Goal: Complete application form: Complete application form

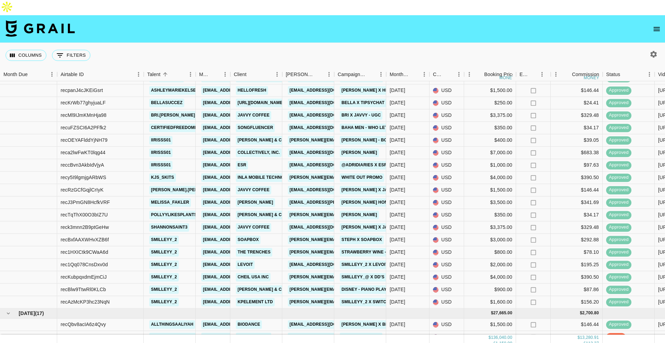
scroll to position [735, 0]
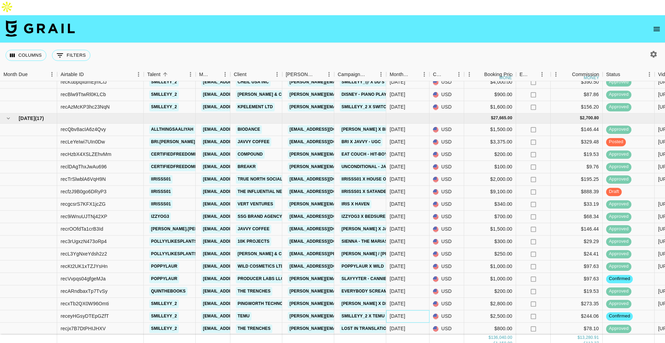
click at [407, 311] on div "[DATE]" at bounding box center [407, 317] width 43 height 12
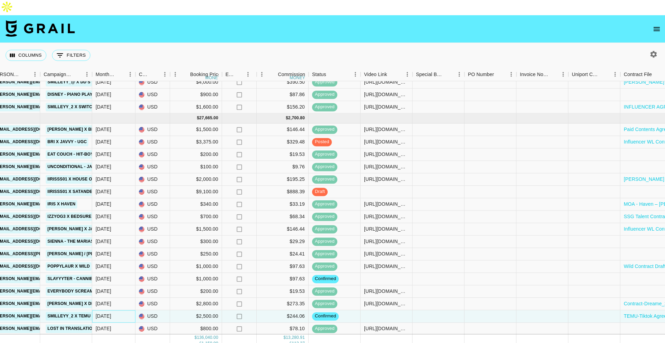
scroll to position [735, 485]
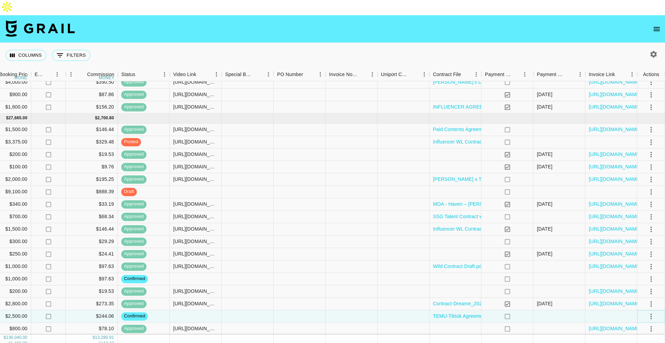
click at [652, 313] on icon "select merge strategy" at bounding box center [651, 317] width 8 height 8
click at [636, 262] on li "Draft Created" at bounding box center [642, 262] width 45 height 12
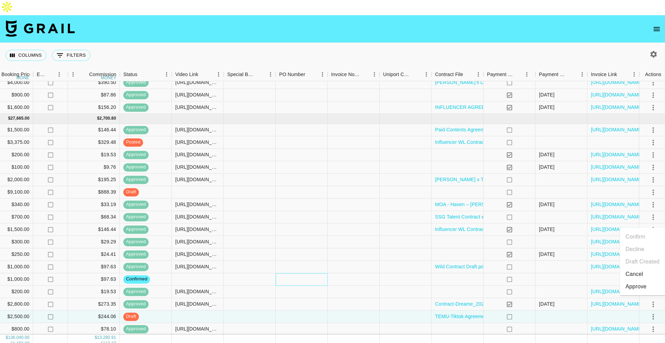
click at [288, 274] on div at bounding box center [302, 280] width 52 height 12
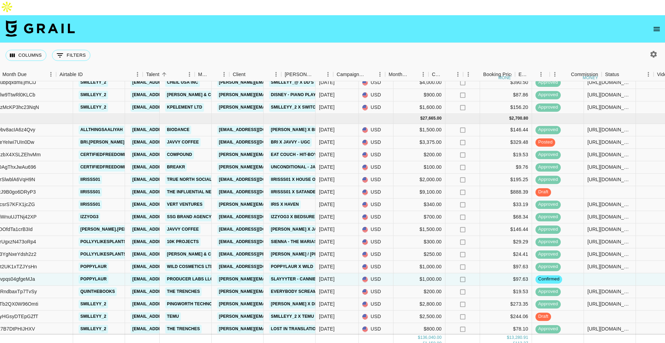
scroll to position [735, 485]
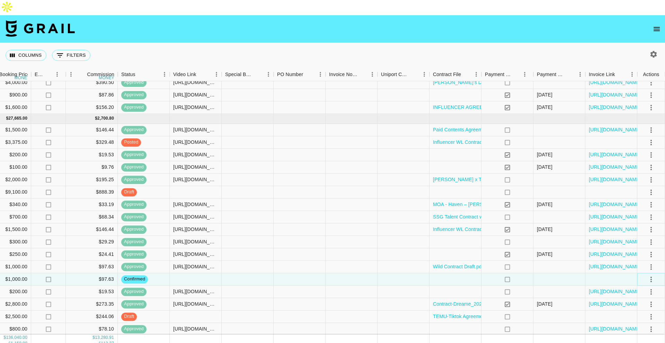
click at [650, 276] on icon "select merge strategy" at bounding box center [651, 280] width 8 height 8
click at [644, 306] on li "Draft Created" at bounding box center [642, 304] width 45 height 12
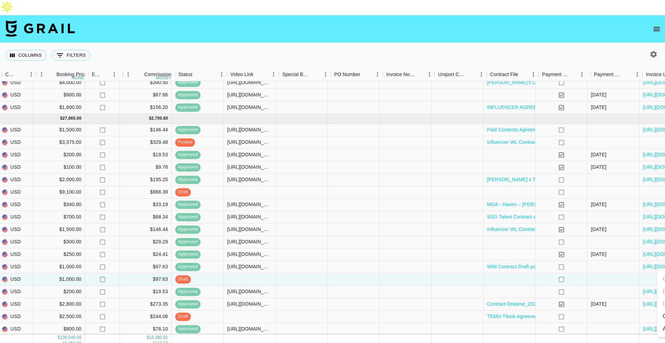
scroll to position [735, 425]
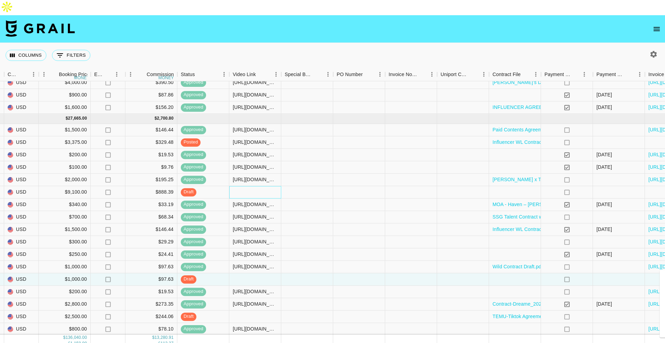
click at [252, 186] on div at bounding box center [255, 192] width 52 height 12
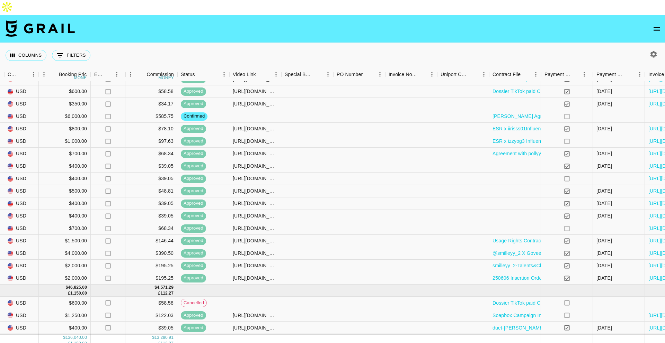
scroll to position [16, 425]
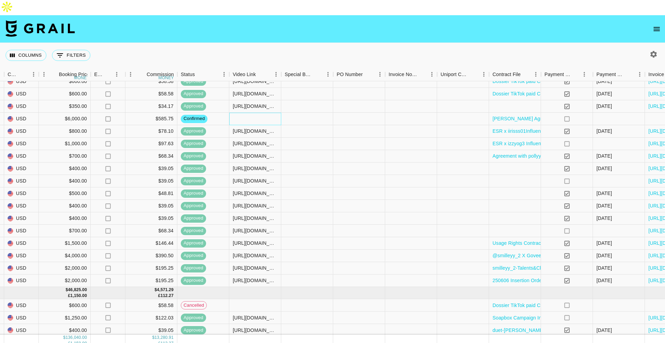
click at [260, 113] on div at bounding box center [255, 119] width 52 height 12
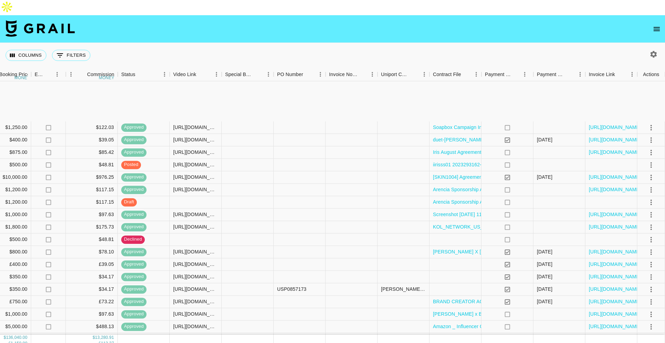
scroll to position [286, 485]
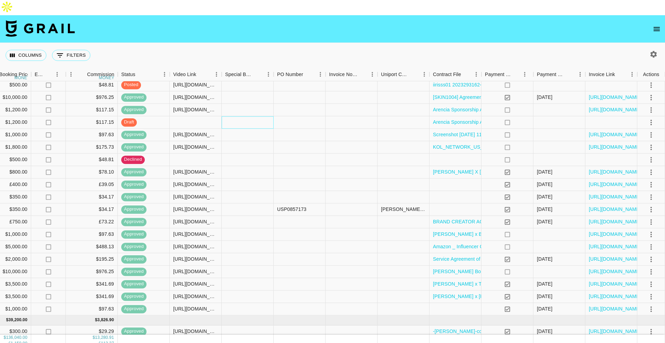
click at [234, 116] on div at bounding box center [248, 122] width 52 height 12
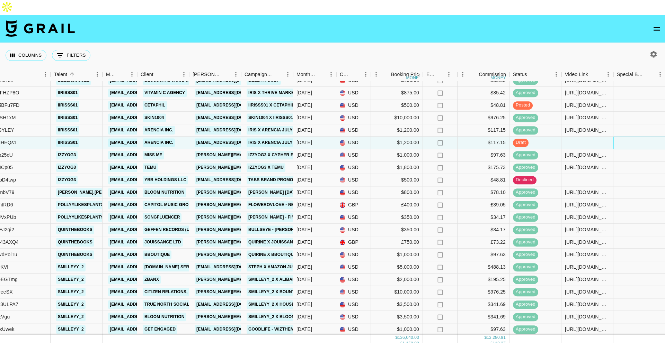
scroll to position [265, 93]
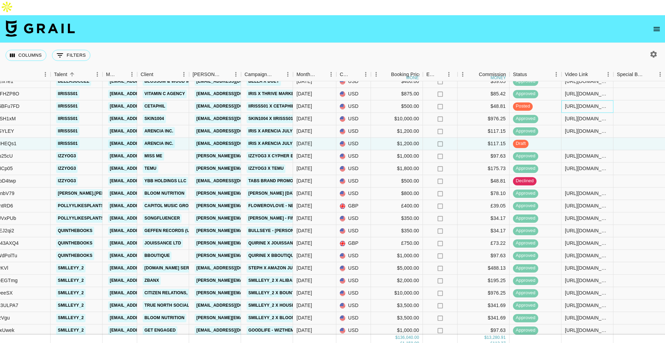
click at [582, 103] on div "[URL][DOMAIN_NAME]" at bounding box center [587, 106] width 45 height 7
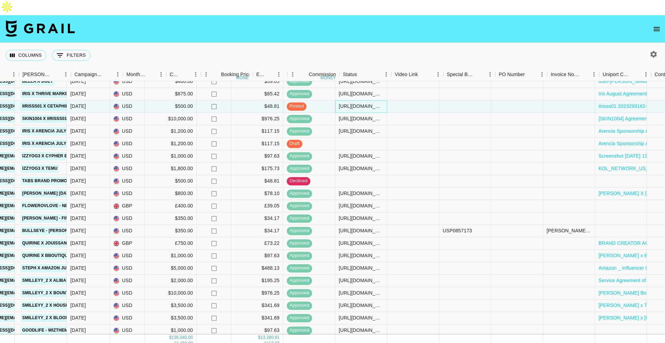
scroll to position [265, 485]
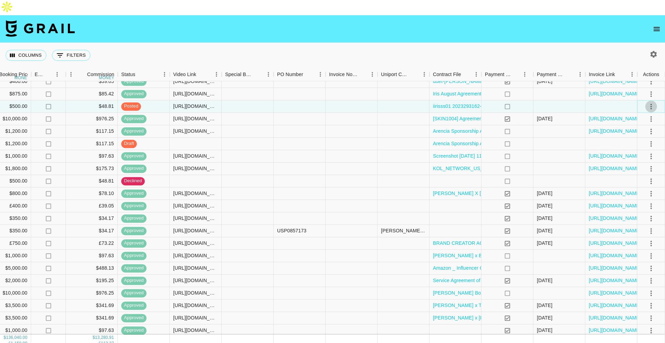
click at [651, 104] on icon "select merge strategy" at bounding box center [650, 107] width 1 height 6
click at [630, 161] on li "Approve" at bounding box center [642, 156] width 45 height 12
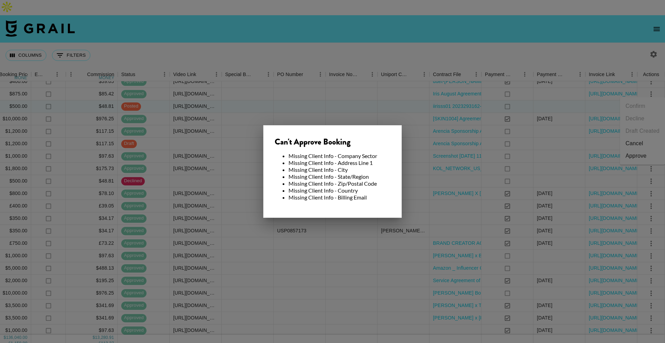
click at [364, 83] on div at bounding box center [332, 171] width 665 height 343
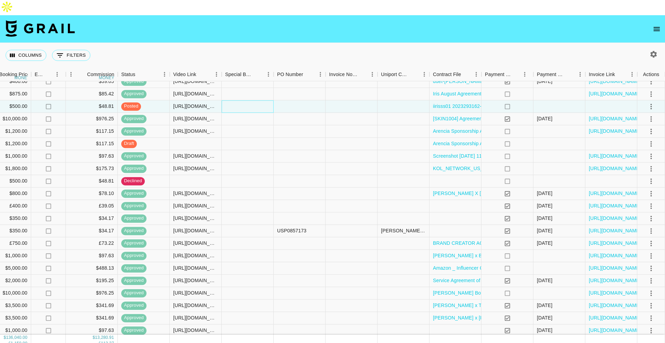
click at [231, 100] on div at bounding box center [248, 106] width 52 height 12
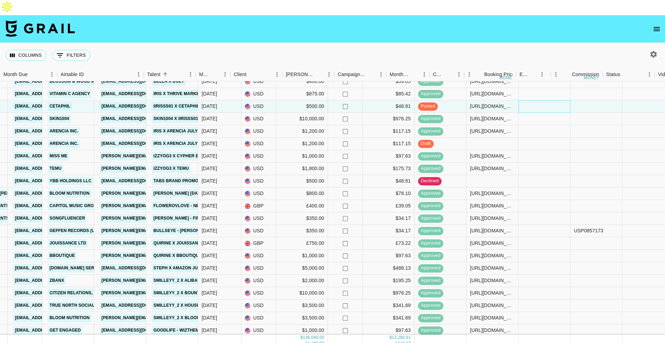
scroll to position [265, 0]
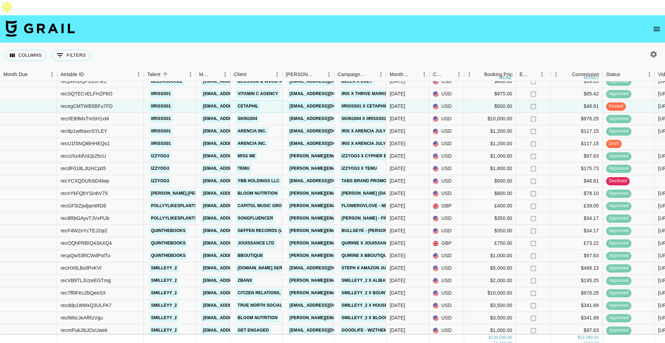
click at [251, 102] on link "Cetaphil" at bounding box center [248, 106] width 24 height 9
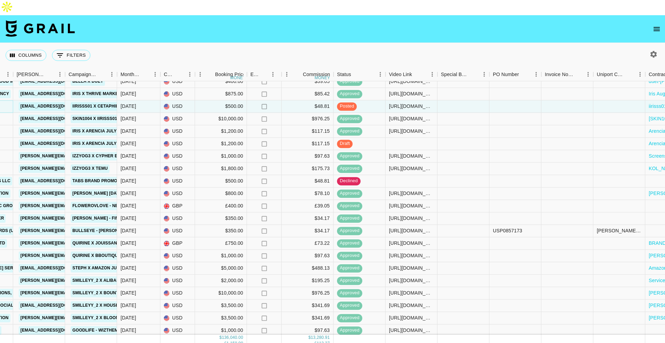
scroll to position [265, 485]
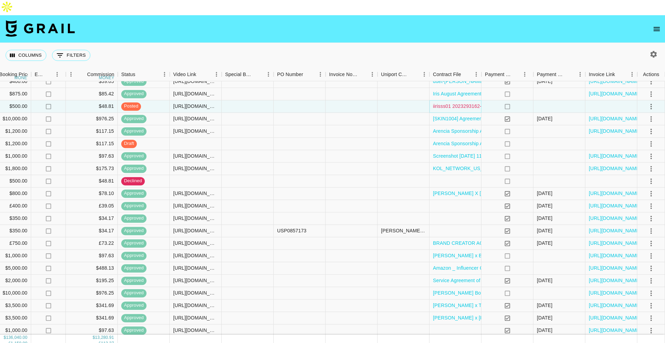
click at [461, 103] on link "iirisss01 2023293162-1936988923 - Signed v3.pdf" at bounding box center [488, 106] width 111 height 7
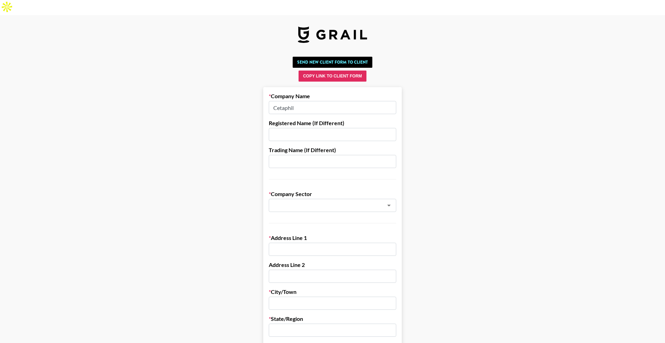
click at [339, 101] on input "Cetaphil" at bounding box center [332, 107] width 127 height 13
click at [310, 128] on input "text" at bounding box center [332, 134] width 127 height 13
paste input "House of Marketers"
type input "House of Marketers"
click at [318, 199] on div "​" at bounding box center [332, 205] width 127 height 13
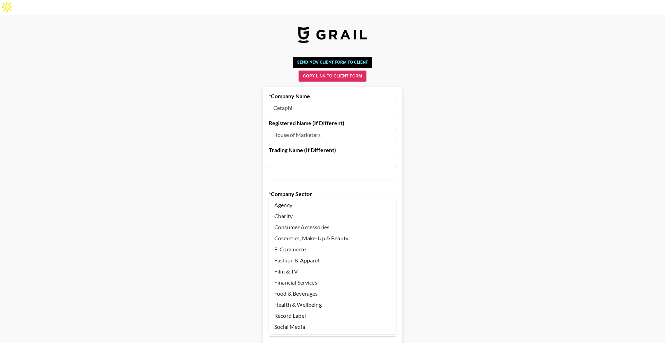
click at [322, 206] on li "Agency" at bounding box center [332, 205] width 127 height 11
type input "Agency"
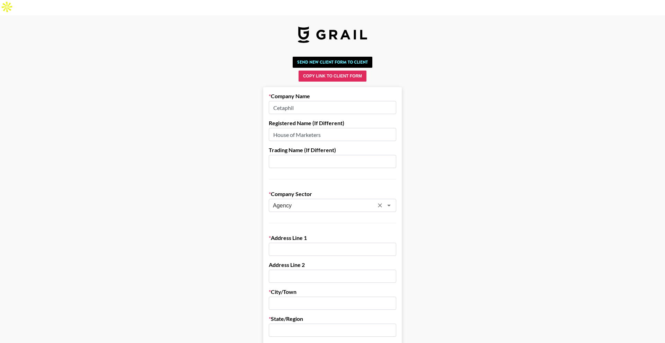
click at [322, 243] on input "text" at bounding box center [332, 249] width 127 height 13
paste input "The Old Drill Hall, 10 Arnot Hill Road, Nottingham, NG5 6LJ;"
drag, startPoint x: 292, startPoint y: 234, endPoint x: 480, endPoint y: 233, distance: 187.3
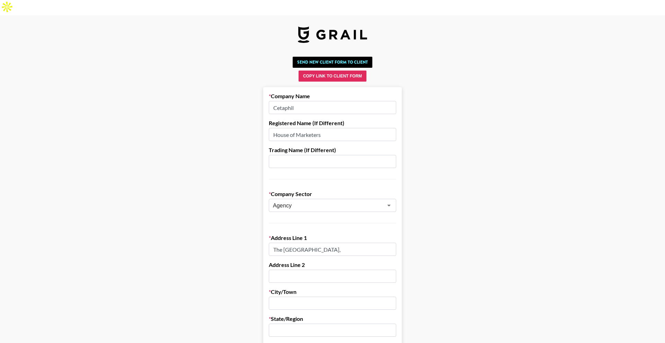
scroll to position [0, 0]
type input "The Old Drill Hall"
click at [352, 270] on input "text" at bounding box center [332, 276] width 127 height 13
paste input "10 Arnot Hill Road, Nottingham, NG5 6LJ;"
drag, startPoint x: 321, startPoint y: 263, endPoint x: 420, endPoint y: 270, distance: 99.2
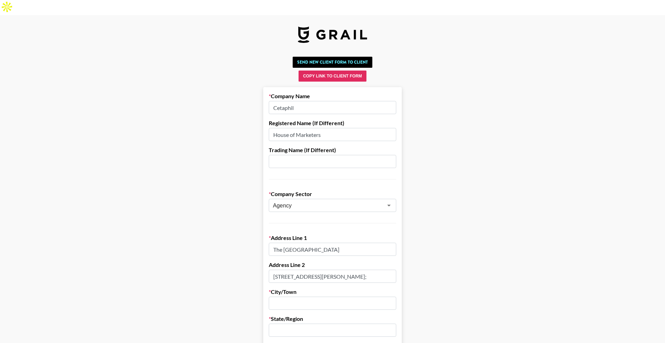
type input "10 Arnot Hill Road"
click at [298, 297] on input "text" at bounding box center [332, 303] width 127 height 13
paste input "Nottingham, NG5 6LJ;"
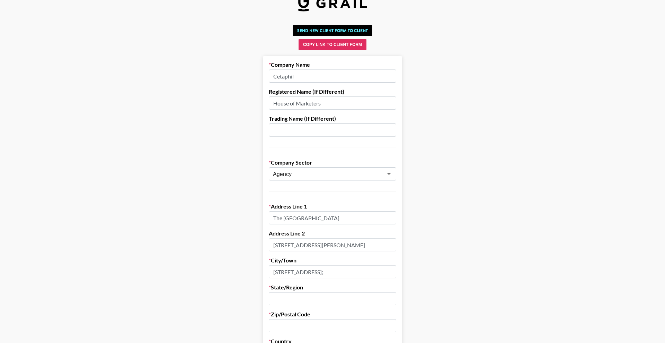
scroll to position [33, 0]
drag, startPoint x: 333, startPoint y: 256, endPoint x: 304, endPoint y: 256, distance: 28.4
click at [304, 265] on input "Nottingham, NG5 6LJ" at bounding box center [332, 271] width 127 height 13
type input "Nottingham"
click at [299, 292] on input "text" at bounding box center [332, 298] width 127 height 13
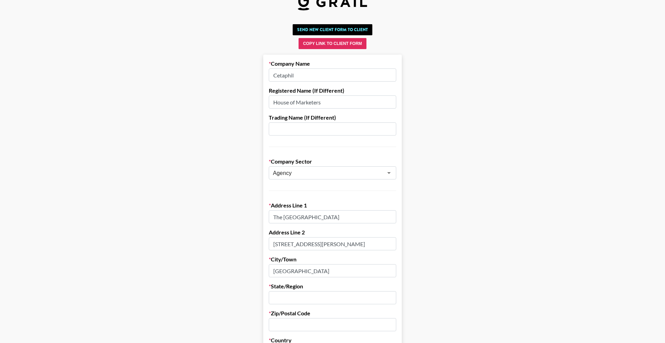
type input "n/a"
click at [301, 319] on input "text" at bounding box center [332, 325] width 127 height 13
paste input "NG5 6LJ"
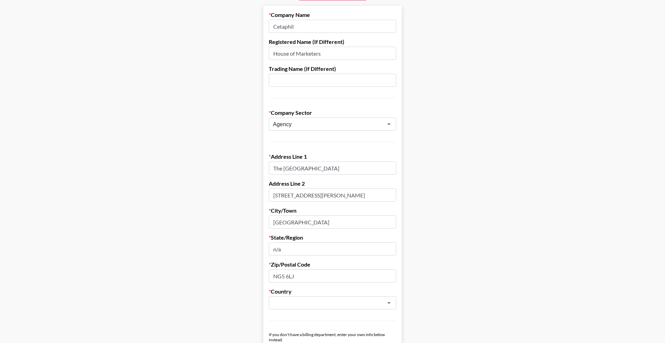
scroll to position [82, 0]
click at [295, 296] on div "​" at bounding box center [332, 302] width 127 height 13
type input "NG5 6LJ"
click at [310, 301] on li "United Kingdom" at bounding box center [332, 301] width 127 height 11
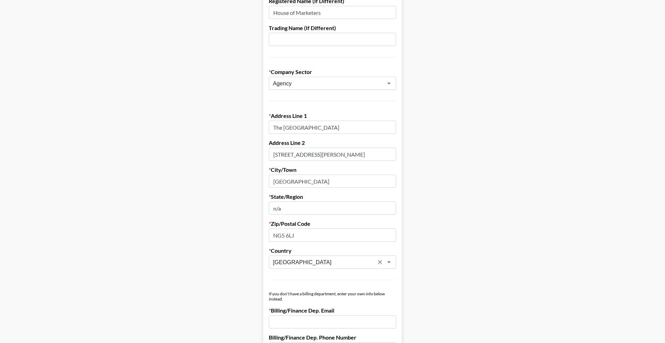
scroll to position [191, 0]
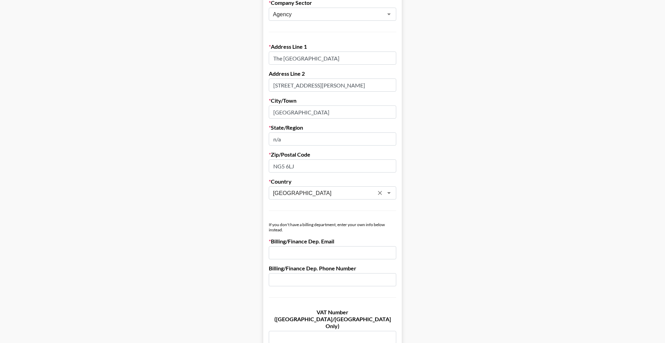
type input "United Kingdom"
click at [289, 247] on input "email" at bounding box center [332, 253] width 127 height 13
paste input "[EMAIL_ADDRESS][DOMAIN_NAME]"
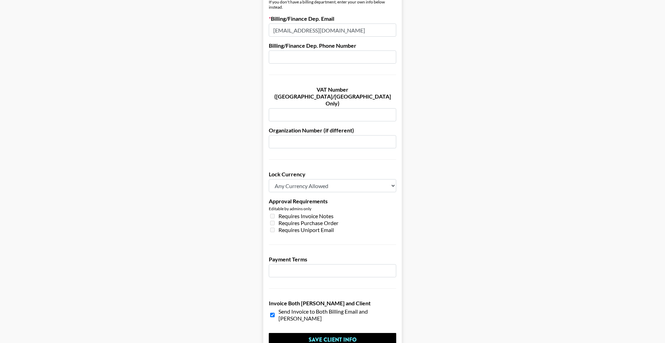
scroll to position [434, 0]
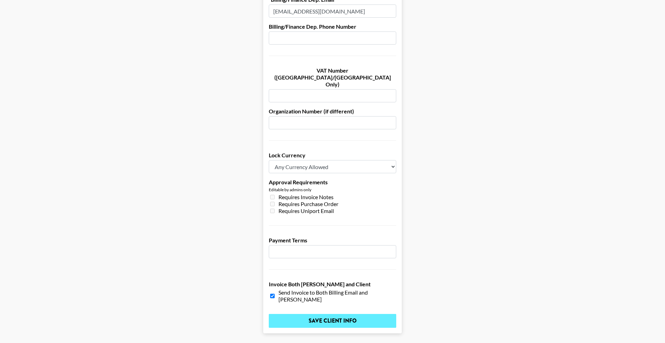
type input "[EMAIL_ADDRESS][DOMAIN_NAME]"
click at [303, 314] on input "Save Client Info" at bounding box center [332, 321] width 127 height 14
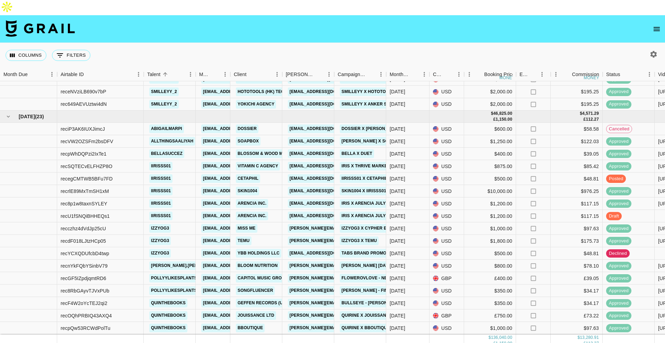
scroll to position [194, 0]
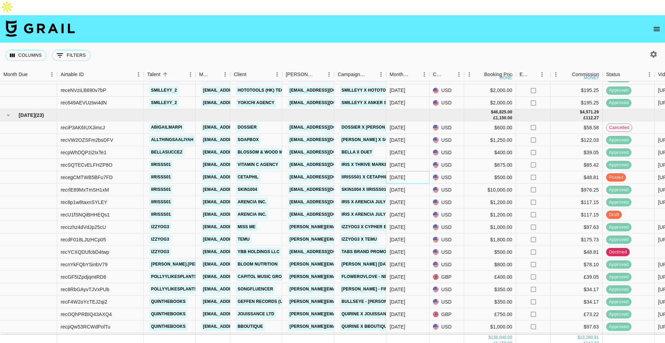
click at [423, 171] on div "[DATE]" at bounding box center [407, 177] width 43 height 12
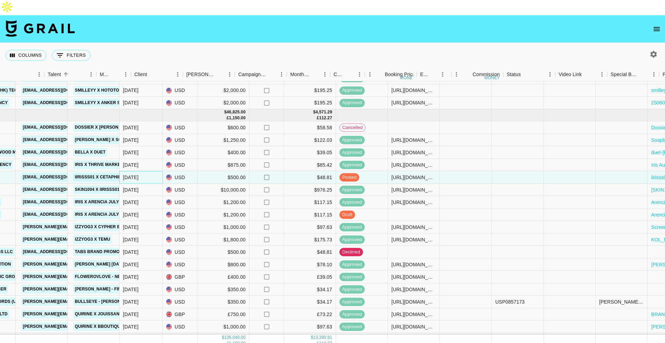
scroll to position [194, 485]
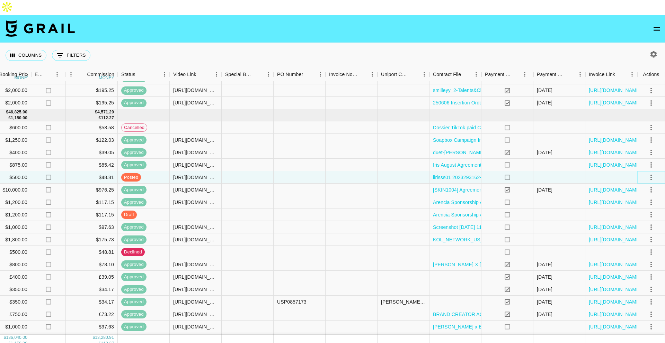
click at [653, 173] on icon "select merge strategy" at bounding box center [651, 177] width 8 height 8
click at [640, 228] on div "Approve" at bounding box center [635, 227] width 21 height 8
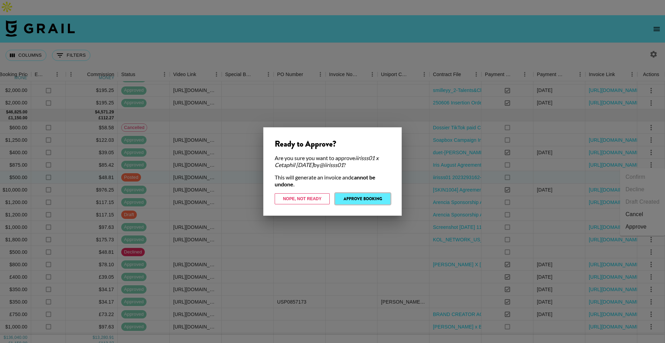
click at [365, 200] on button "Approve Booking" at bounding box center [362, 199] width 55 height 11
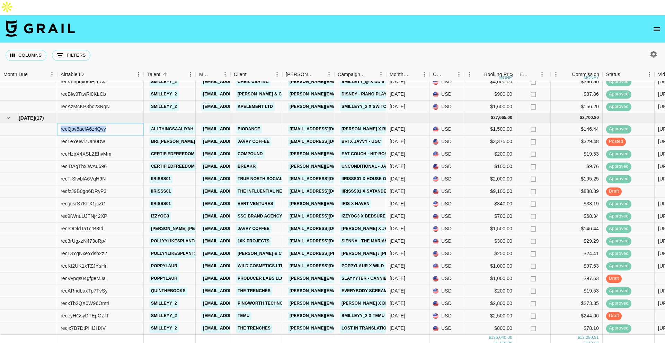
scroll to position [735, 0]
drag, startPoint x: 118, startPoint y: 116, endPoint x: 61, endPoint y: 116, distance: 57.8
click at [61, 124] on div "recQbv8acIA6z4Qvy" at bounding box center [100, 130] width 87 height 12
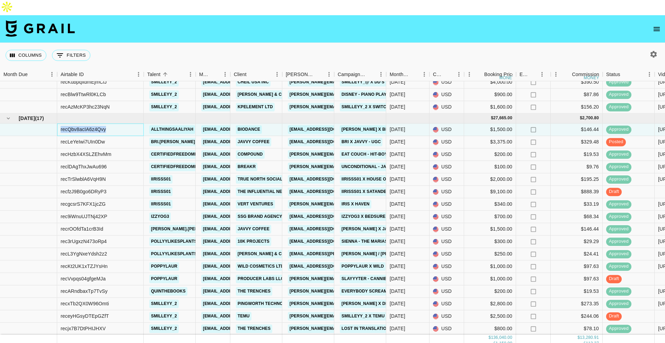
copy div "recQbv8acIA6z4Qvy"
